Goal: Task Accomplishment & Management: Manage account settings

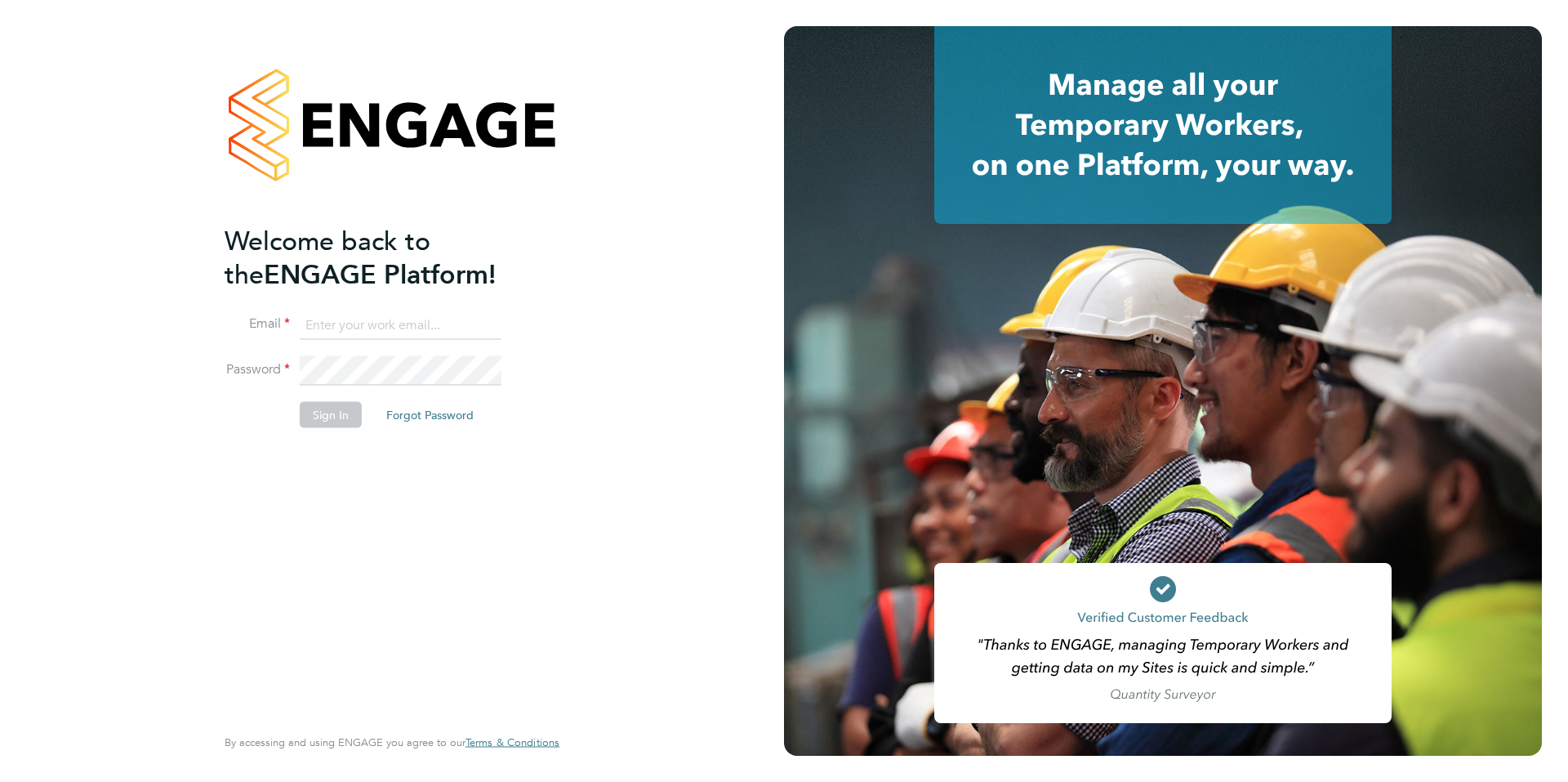
type input "hannah@xede.co.uk"
click at [336, 422] on button "Sign In" at bounding box center [331, 414] width 62 height 26
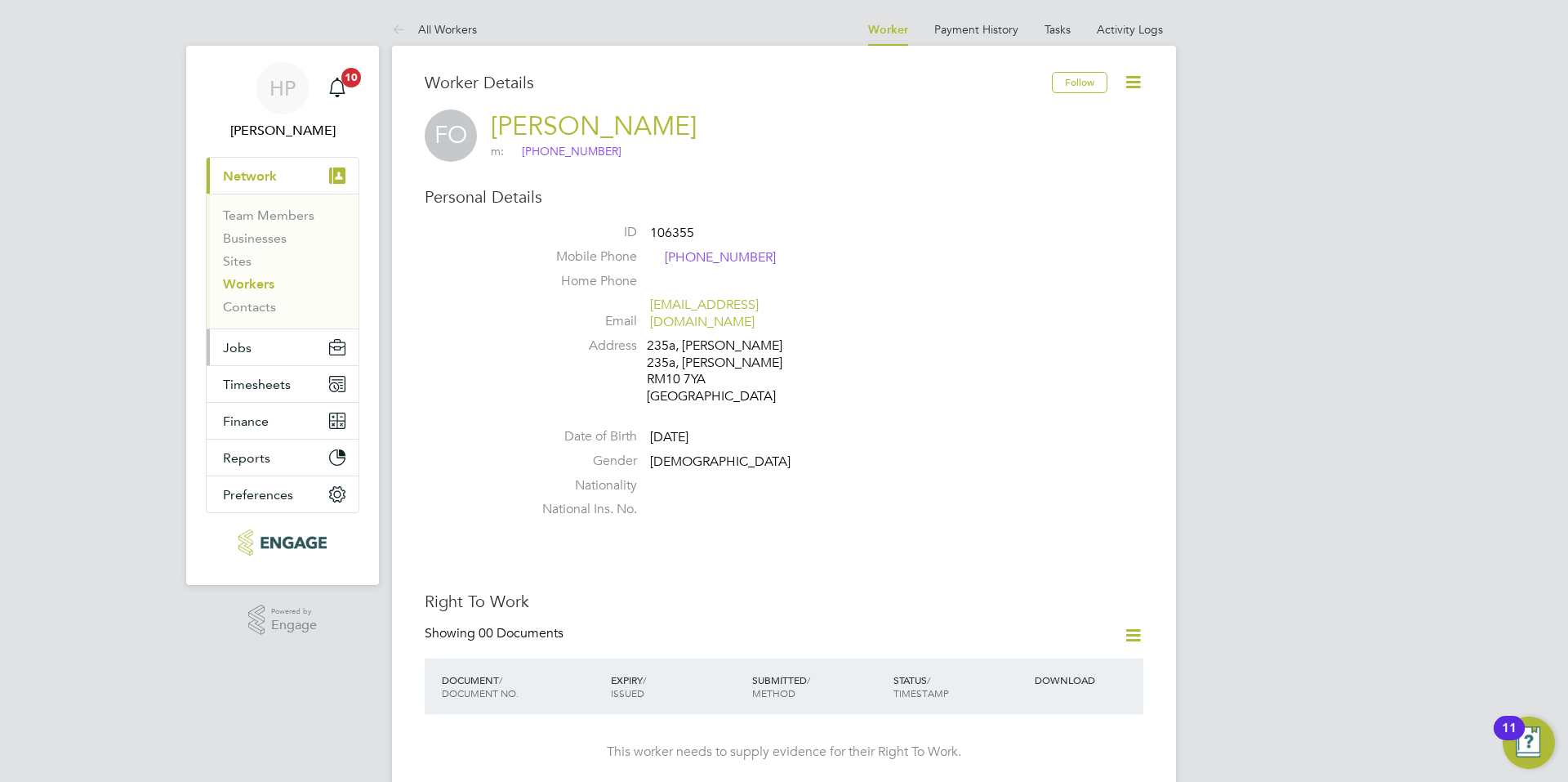
click at [279, 359] on button "Jobs" at bounding box center [282, 347] width 152 height 36
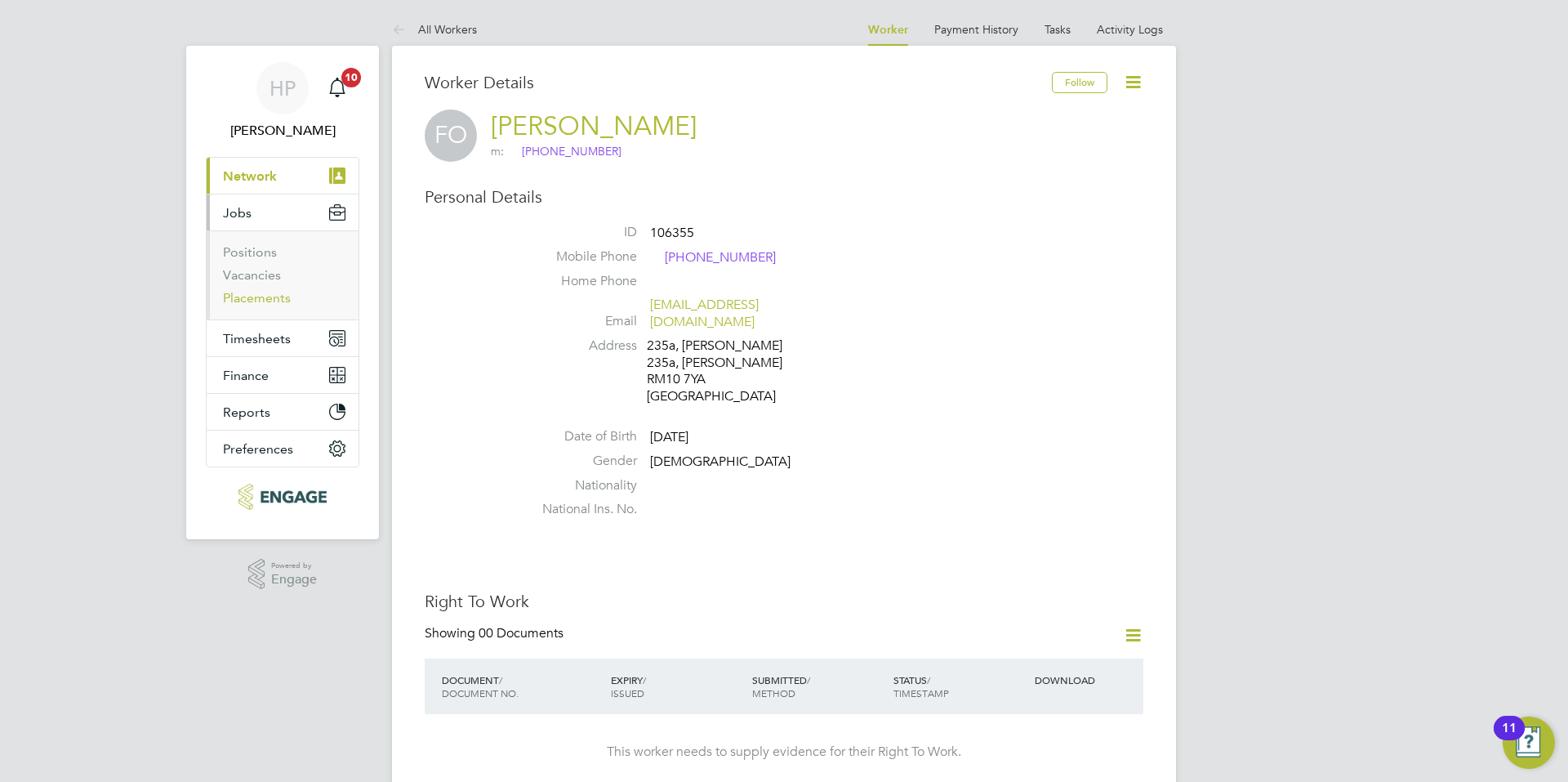
click at [265, 304] on link "Placements" at bounding box center [257, 298] width 68 height 15
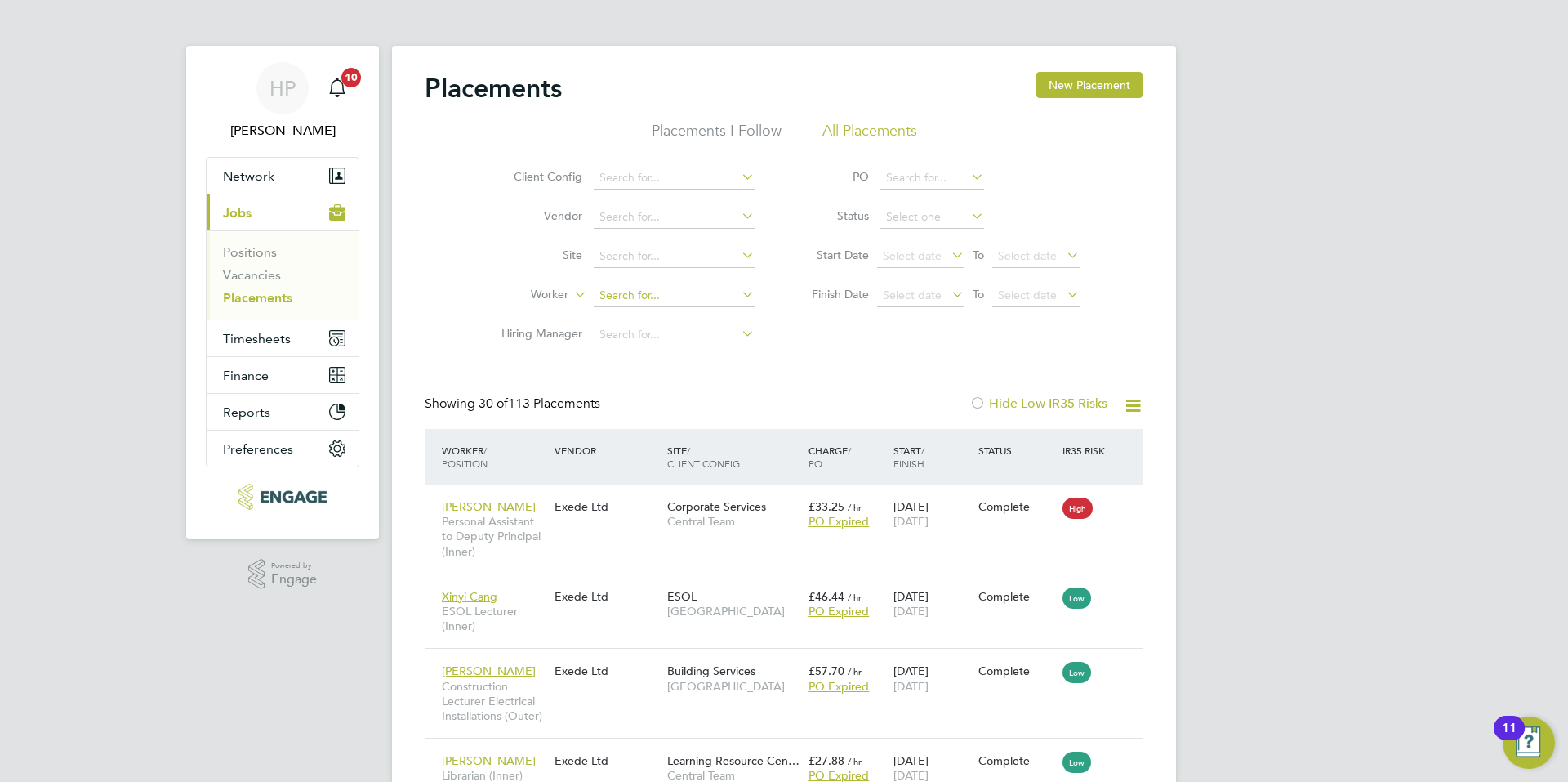
click at [643, 301] on input at bounding box center [674, 295] width 161 height 23
click at [652, 310] on li "[PERSON_NAME]" at bounding box center [694, 318] width 202 height 22
type input "[PERSON_NAME]"
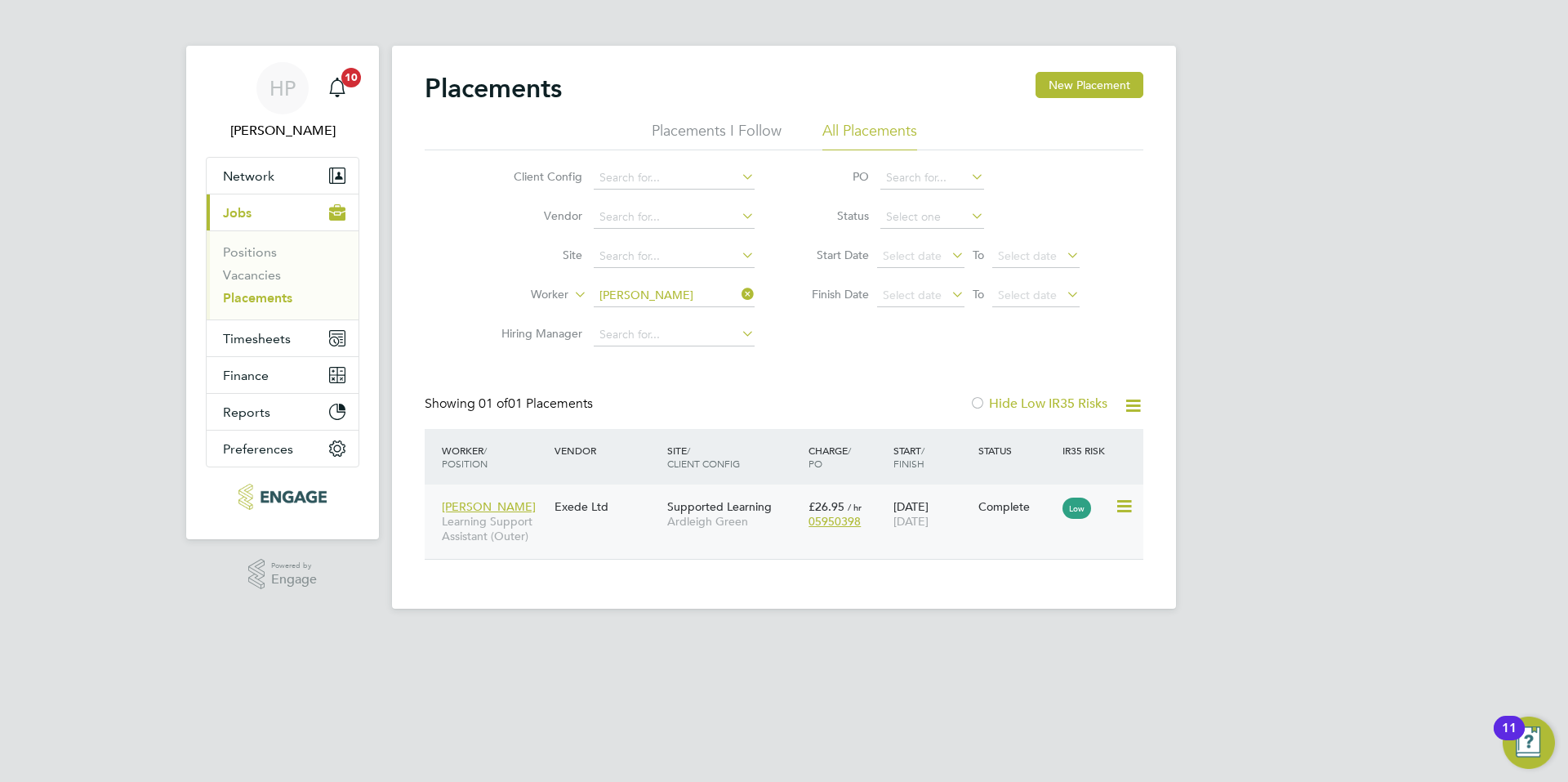
click at [608, 550] on div "[PERSON_NAME] Learning Support Assistant (Outer) Exede Ltd Supported Learning A…" at bounding box center [784, 522] width 718 height 75
click at [982, 509] on div "Complete" at bounding box center [1016, 507] width 76 height 15
